Goal: Task Accomplishment & Management: Complete application form

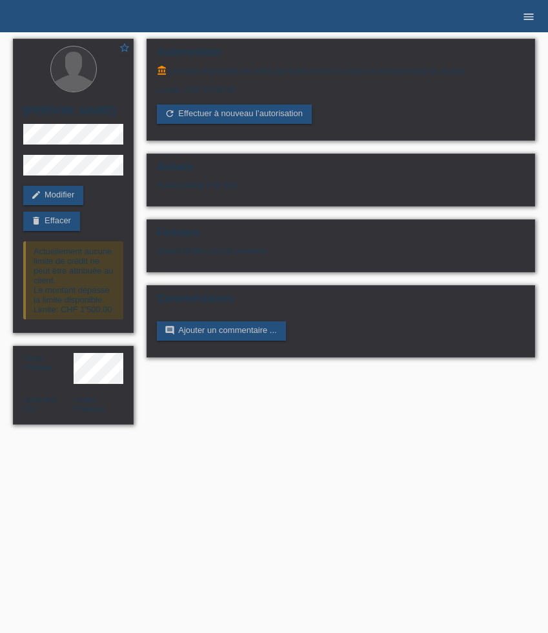
click at [531, 22] on icon "menu" at bounding box center [528, 16] width 13 height 13
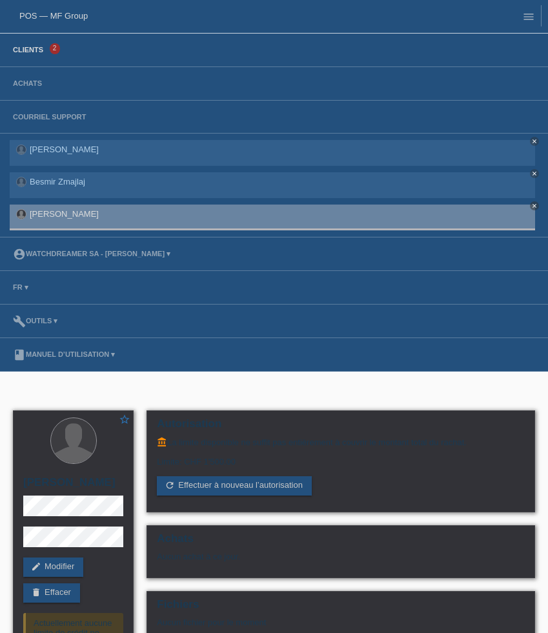
click at [28, 50] on link "Clients" at bounding box center [27, 50] width 43 height 8
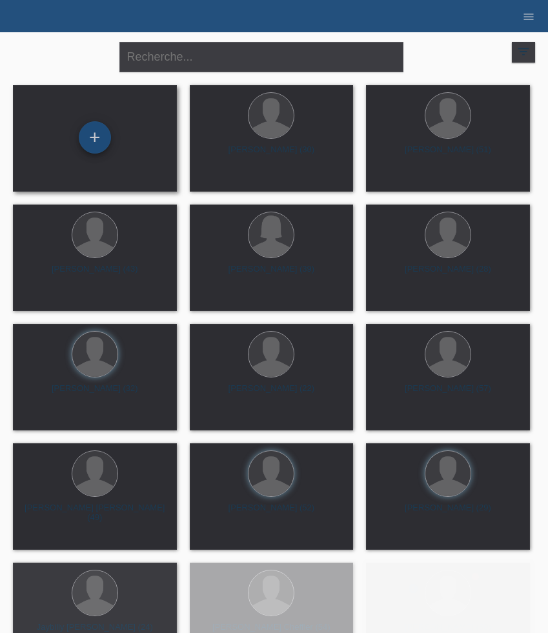
click at [95, 135] on div "+" at bounding box center [95, 137] width 32 height 32
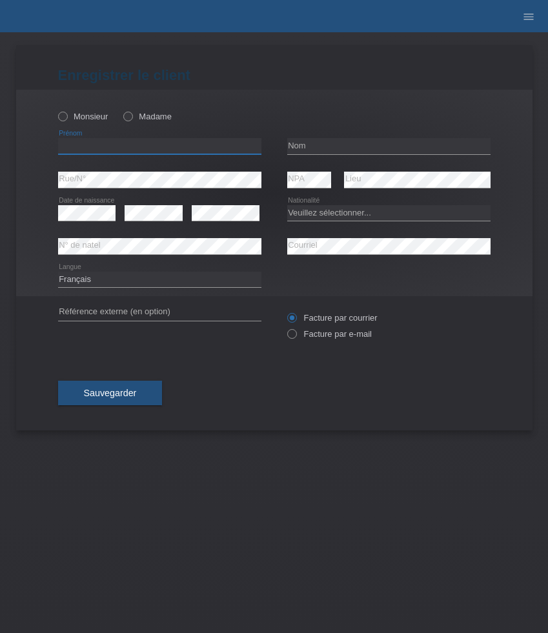
click at [106, 144] on input "text" at bounding box center [159, 146] width 203 height 16
paste input "[PERSON_NAME]"
type input "[PERSON_NAME]"
click at [70, 117] on label "Monsieur" at bounding box center [83, 117] width 50 height 10
click at [66, 117] on input "Monsieur" at bounding box center [62, 116] width 8 height 8
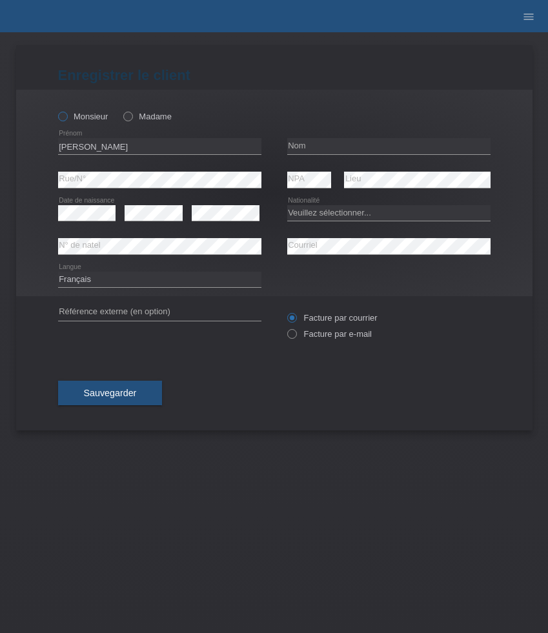
radio input "true"
click at [336, 148] on input "text" at bounding box center [388, 146] width 203 height 16
paste input "Stalder"
type input "Stalder"
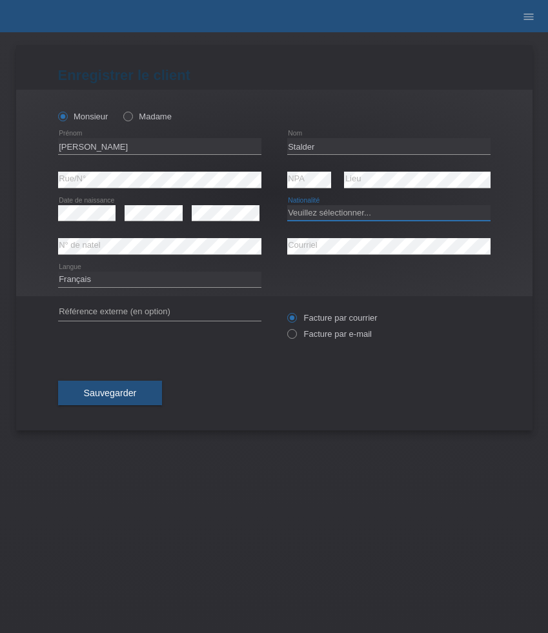
click at [329, 215] on select "Veuillez sélectionner... Suisse Allemagne Autriche Liechtenstein ------------ A…" at bounding box center [388, 212] width 203 height 15
select select "CH"
click at [287, 205] on select "Veuillez sélectionner... Suisse Allemagne Autriche Liechtenstein ------------ A…" at bounding box center [388, 212] width 203 height 15
click at [310, 332] on label "Facture par e-mail" at bounding box center [329, 334] width 84 height 10
click at [295, 332] on input "Facture par e-mail" at bounding box center [291, 337] width 8 height 16
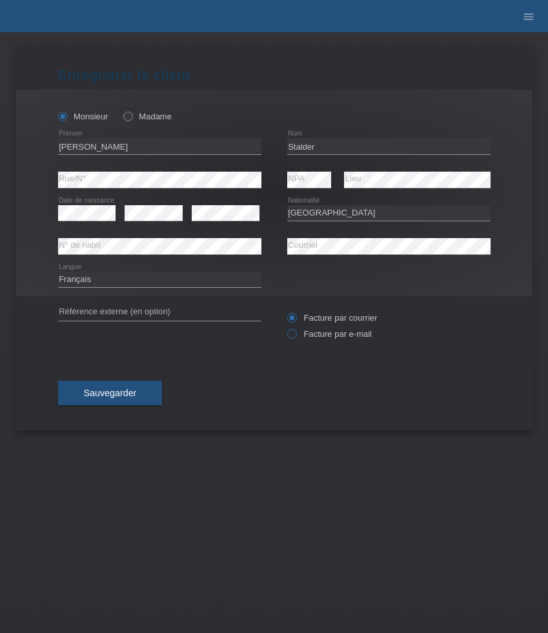
radio input "true"
click at [123, 392] on span "Sauvegarder" at bounding box center [110, 393] width 53 height 10
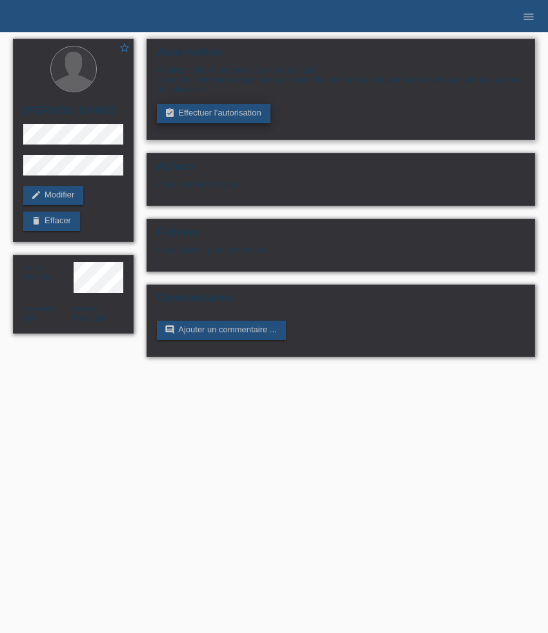
click at [215, 115] on link "assignment_turned_in Effectuer l’autorisation" at bounding box center [213, 113] width 113 height 19
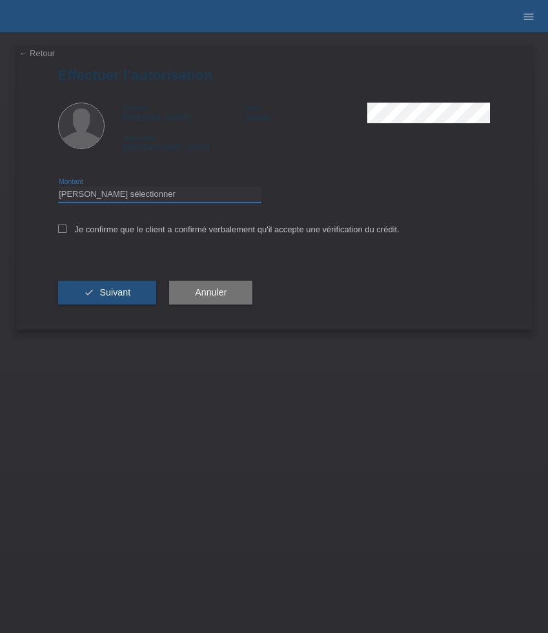
click at [192, 196] on select "Veuillez sélectionner CHF 1.00 - CHF 499.00 CHF 500.00 - CHF 1'999.00 CHF 2'000…" at bounding box center [159, 193] width 203 height 15
select select "3"
click at [58, 188] on select "Veuillez sélectionner CHF 1.00 - CHF 499.00 CHF 500.00 - CHF 1'999.00 CHF 2'000…" at bounding box center [159, 193] width 203 height 15
click at [195, 233] on label "Je confirme que le client a confirmé verbalement qu'il accepte une vérification…" at bounding box center [228, 229] width 341 height 10
click at [66, 233] on input "Je confirme que le client a confirmé verbalement qu'il accepte une vérification…" at bounding box center [62, 228] width 8 height 8
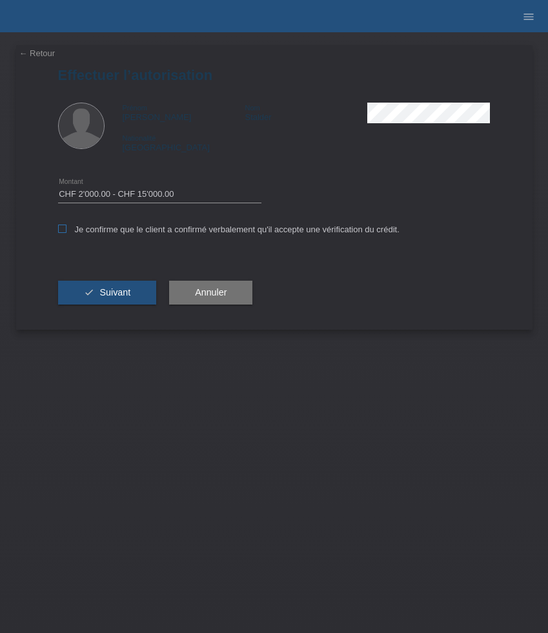
checkbox input "true"
click at [116, 291] on span "Suivant" at bounding box center [114, 292] width 31 height 10
